Goal: Register for event/course

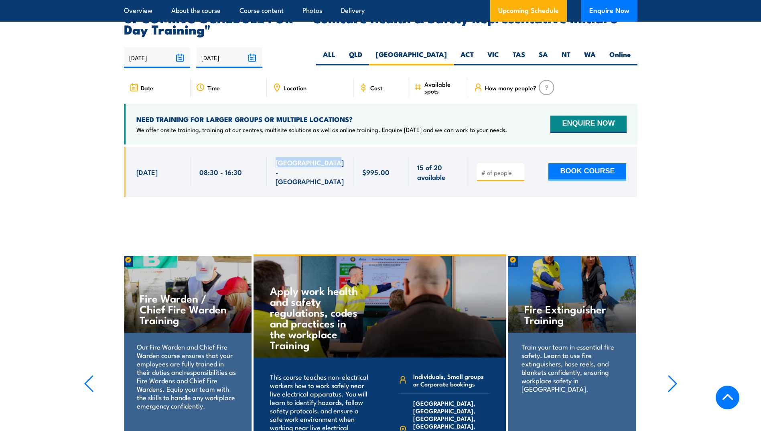
drag, startPoint x: 276, startPoint y: 154, endPoint x: 332, endPoint y: 158, distance: 55.9
click at [332, 158] on span "[GEOGRAPHIC_DATA] - [GEOGRAPHIC_DATA]" at bounding box center [309, 172] width 69 height 28
copy span "[GEOGRAPHIC_DATA] - [GEOGRAPHIC_DATA]"
drag, startPoint x: 87, startPoint y: 381, endPoint x: -26, endPoint y: 366, distance: 113.6
